Goal: Task Accomplishment & Management: Manage account settings

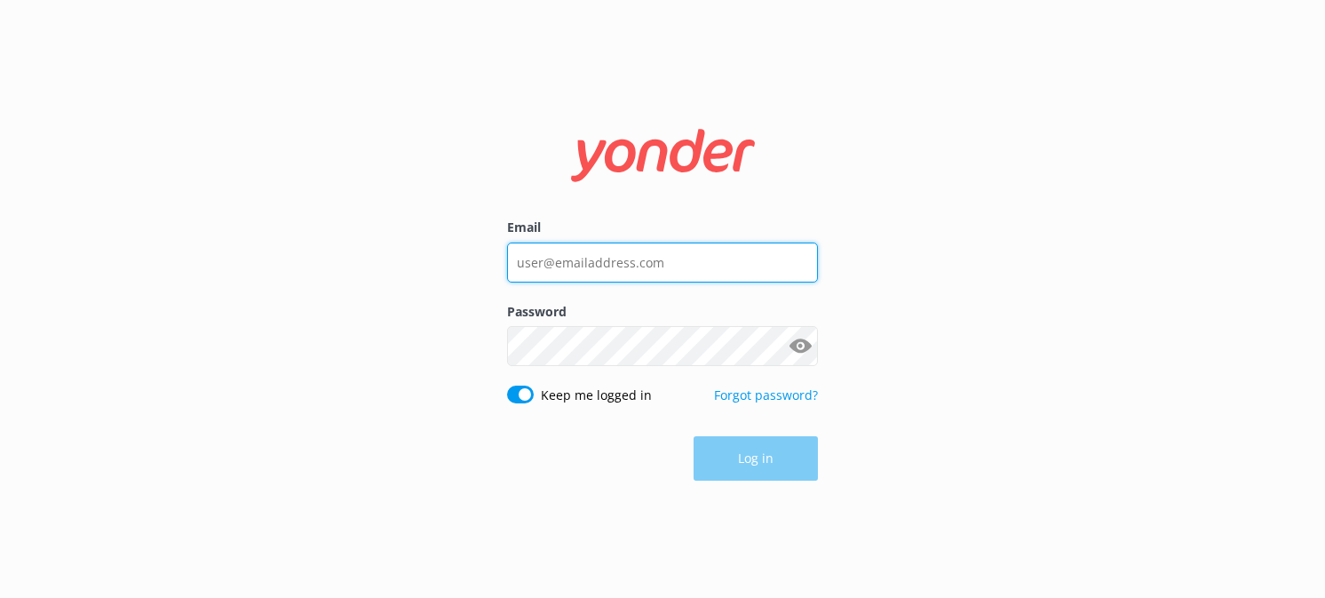
type input "[EMAIL_ADDRESS][DOMAIN_NAME]"
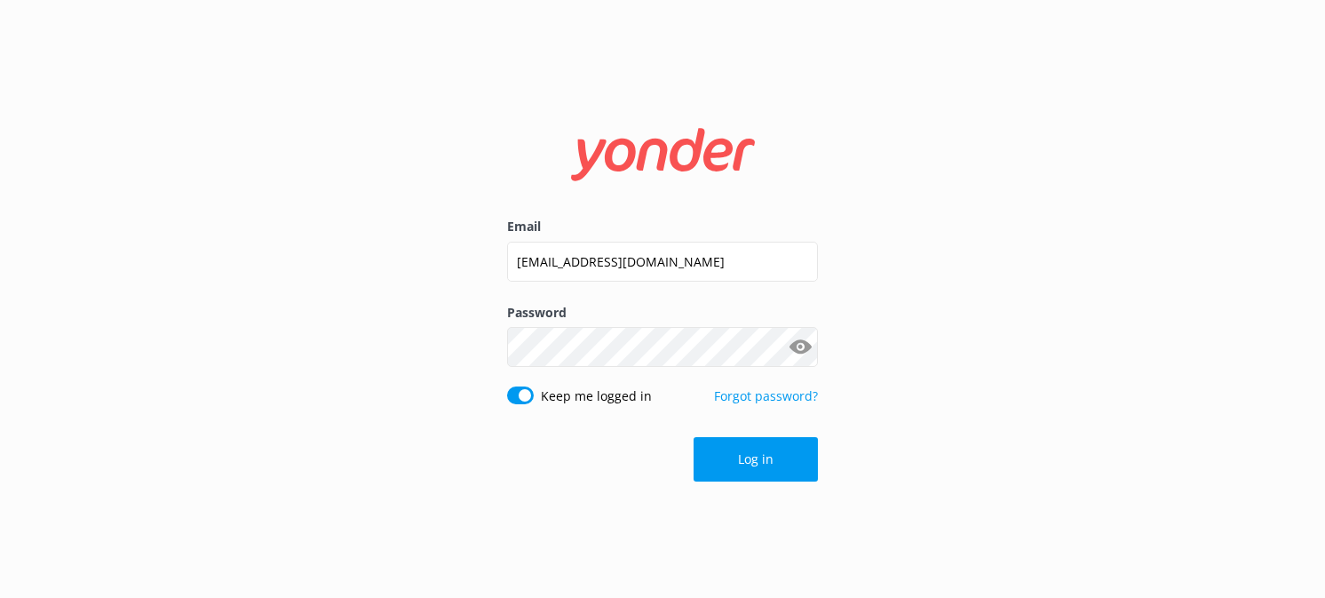
click at [804, 341] on button "Show password" at bounding box center [801, 348] width 36 height 36
drag, startPoint x: 941, startPoint y: 103, endPoint x: 985, endPoint y: 96, distance: 45.0
click at [941, 103] on div "Email [EMAIL_ADDRESS][DOMAIN_NAME] Password Show password Keep me logged in For…" at bounding box center [662, 299] width 1325 height 598
